Goal: Task Accomplishment & Management: Manage account settings

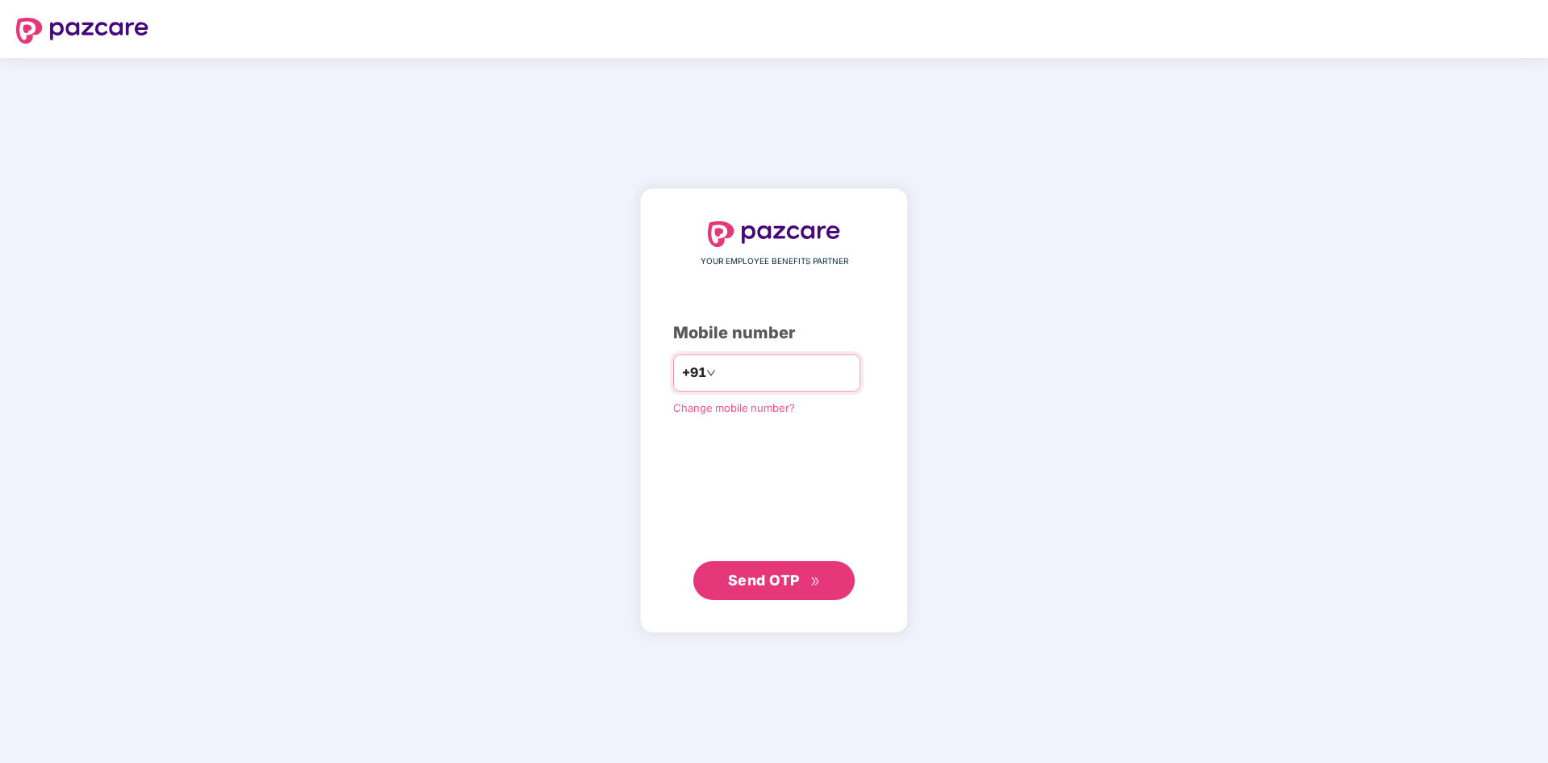
click at [725, 373] on input "number" at bounding box center [785, 373] width 132 height 26
type input "**********"
click at [779, 587] on span "Send OTP" at bounding box center [764, 579] width 72 height 17
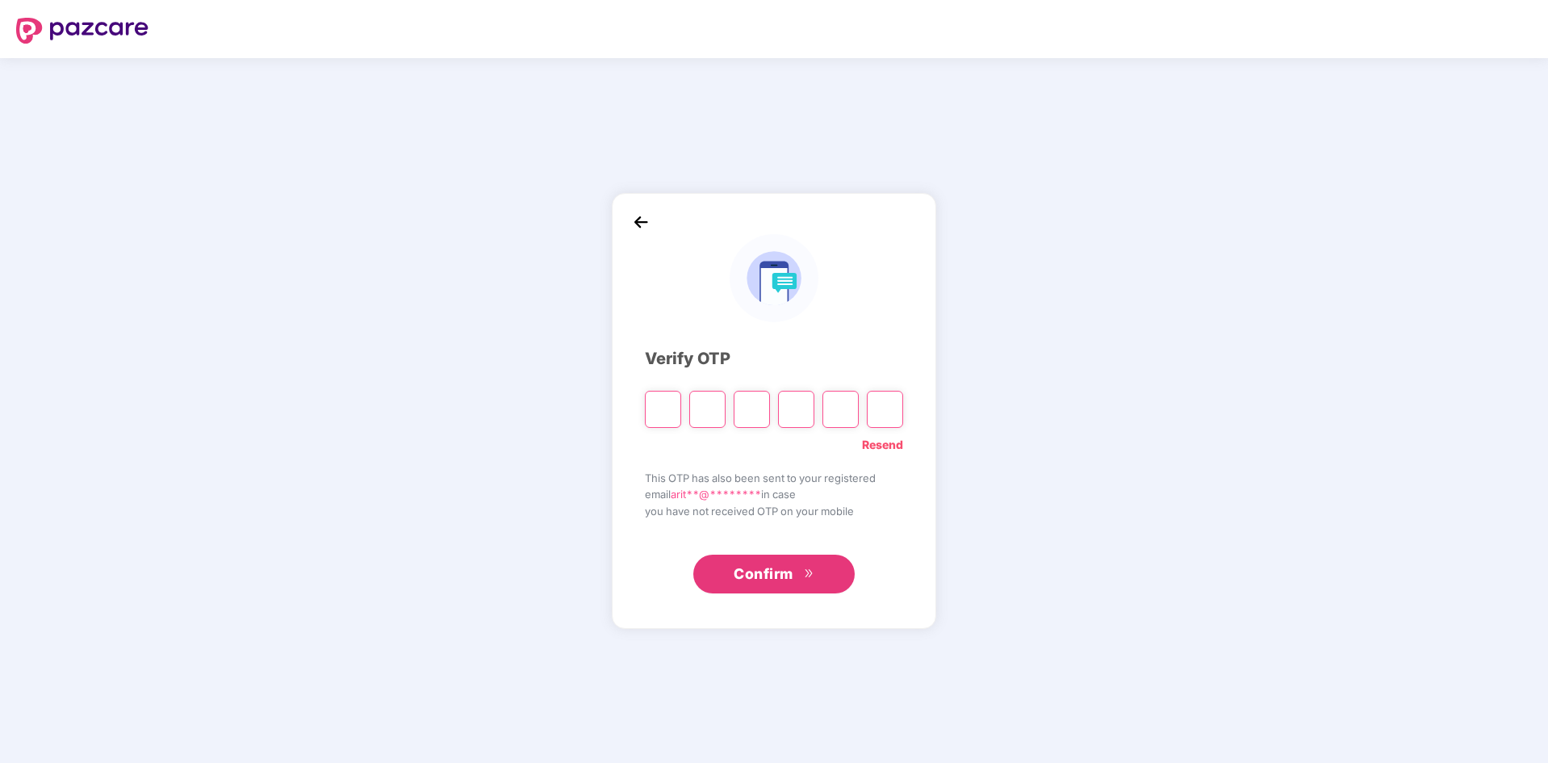
type input "*"
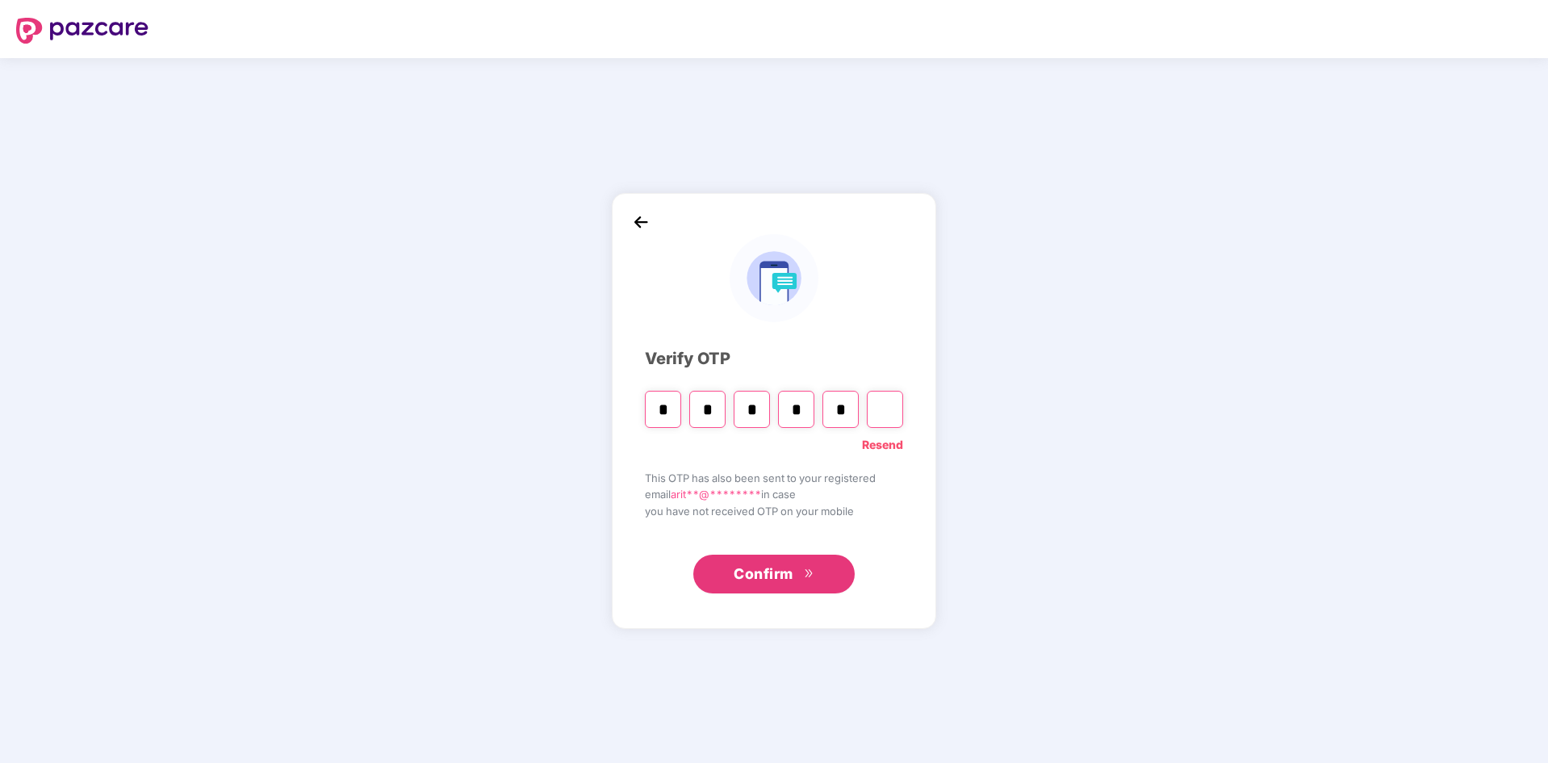
type input "*"
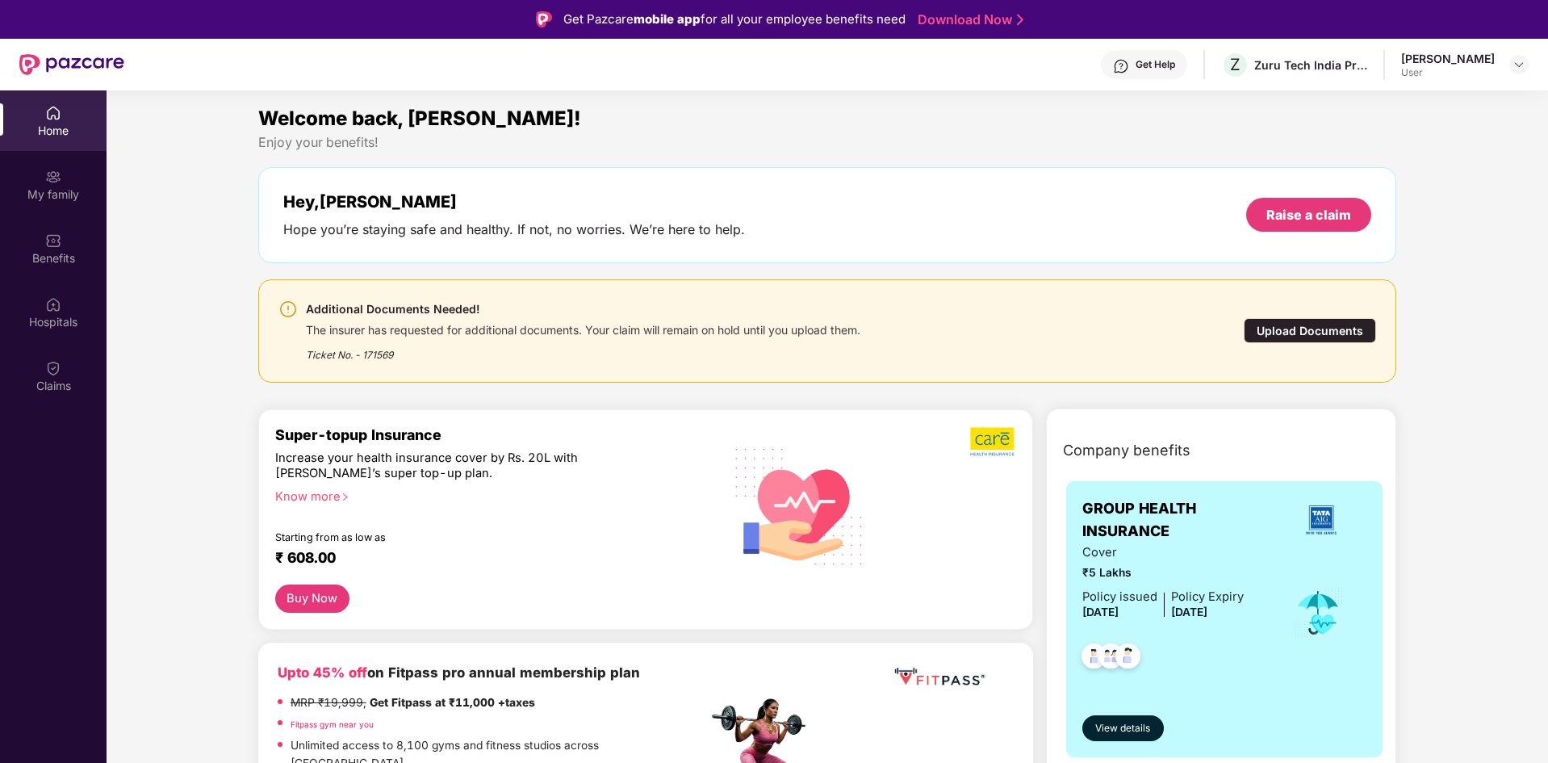
click at [1320, 328] on div "Upload Documents" at bounding box center [1310, 330] width 132 height 25
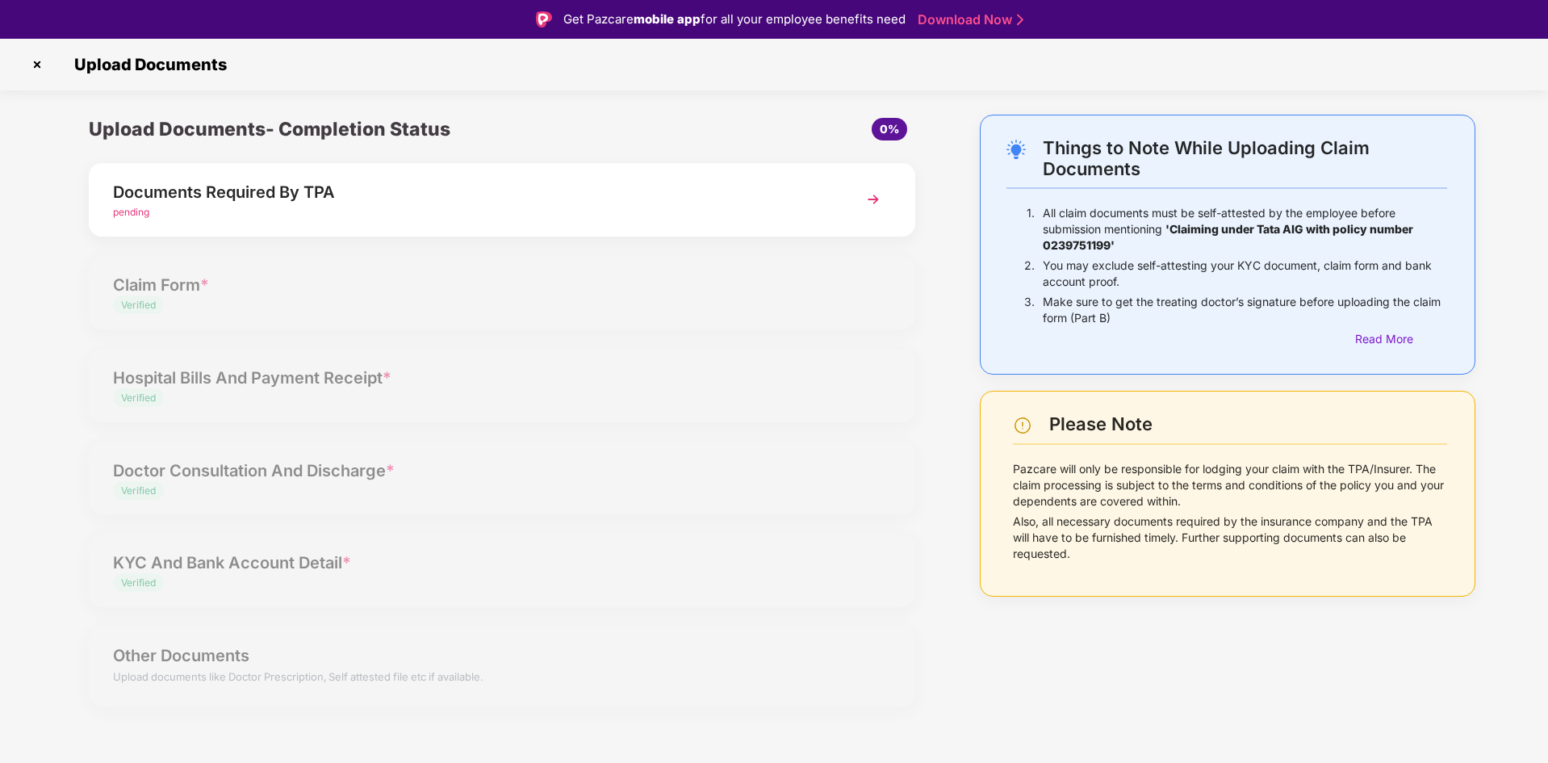
scroll to position [39, 0]
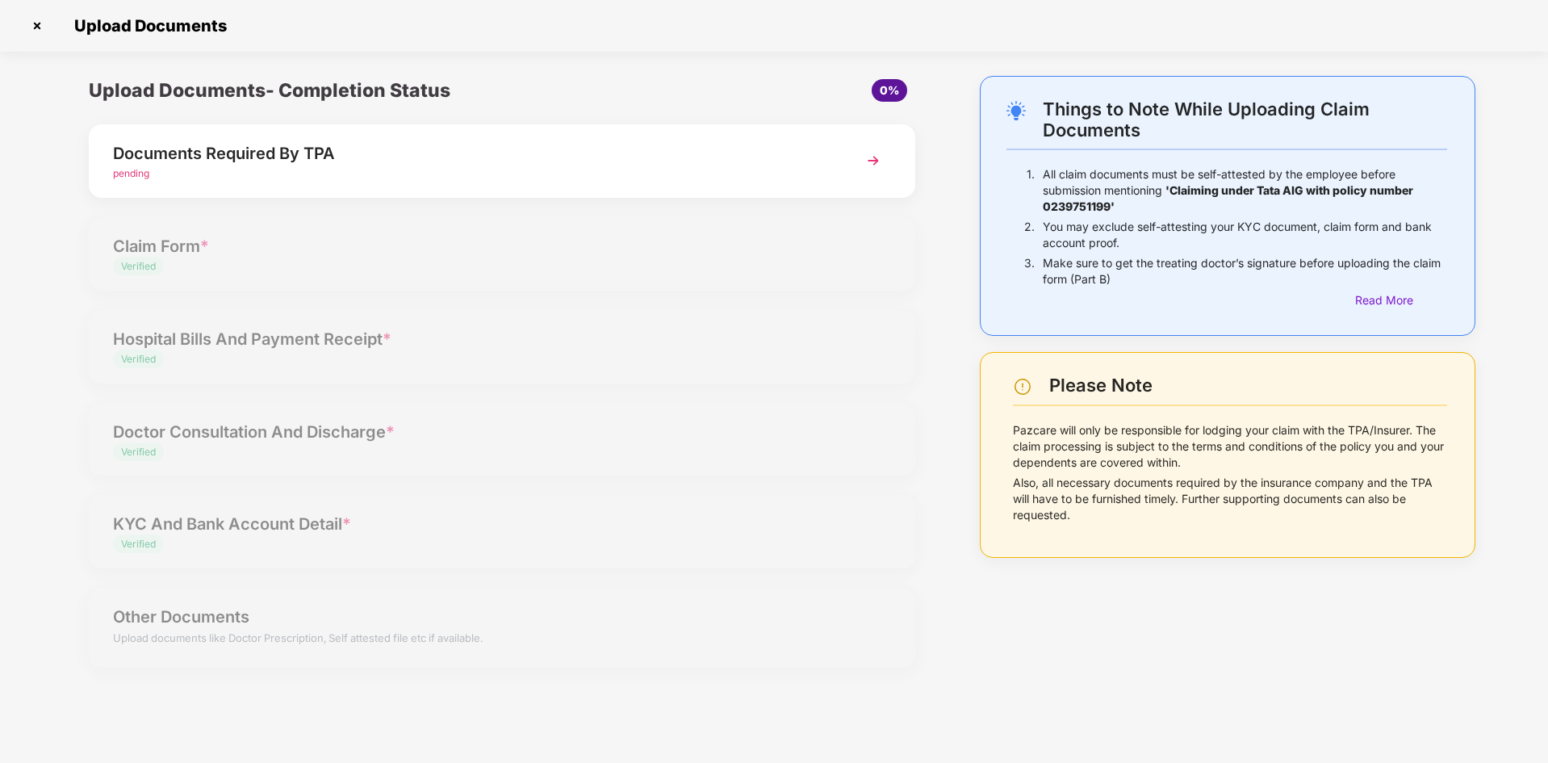
click at [874, 159] on img at bounding box center [873, 160] width 29 height 29
